Goal: Task Accomplishment & Management: Complete application form

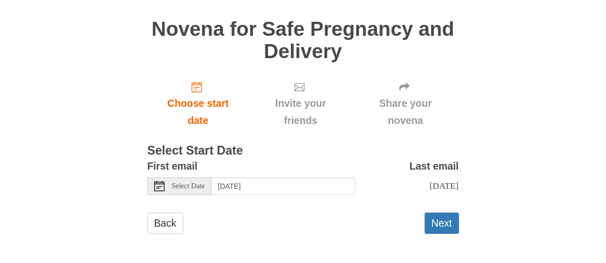
scroll to position [69, 0]
click at [436, 222] on button "Next" at bounding box center [442, 222] width 34 height 21
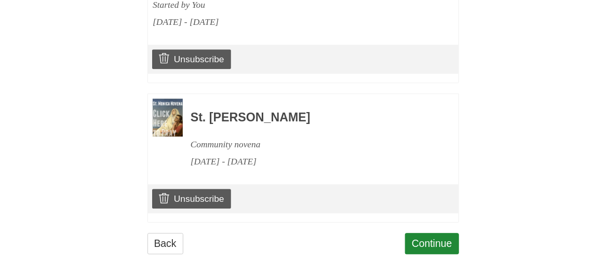
scroll to position [1017, 0]
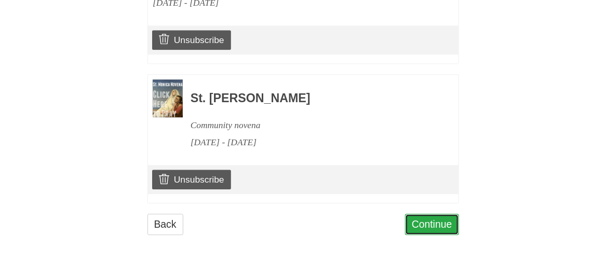
click at [437, 222] on link "Continue" at bounding box center [432, 224] width 54 height 21
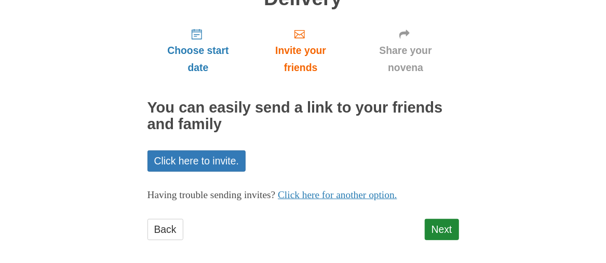
scroll to position [128, 0]
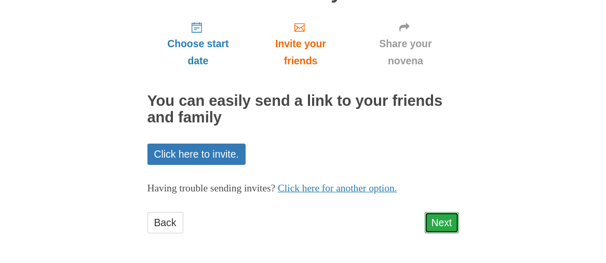
click at [439, 221] on link "Next" at bounding box center [442, 222] width 34 height 21
